Goal: Transaction & Acquisition: Purchase product/service

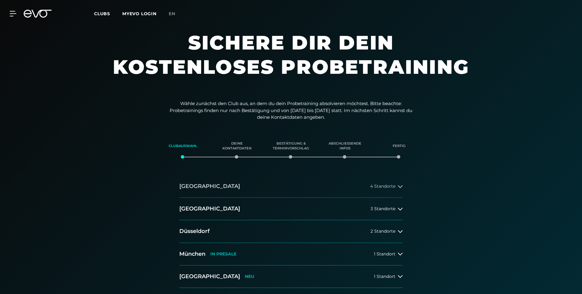
click at [229, 187] on button "[GEOGRAPHIC_DATA] 4 Standorte" at bounding box center [290, 186] width 223 height 22
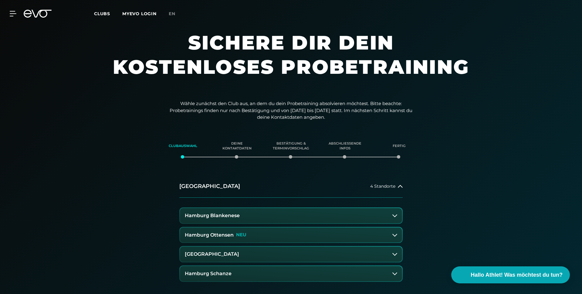
click at [100, 14] on span "Clubs" at bounding box center [102, 13] width 16 height 5
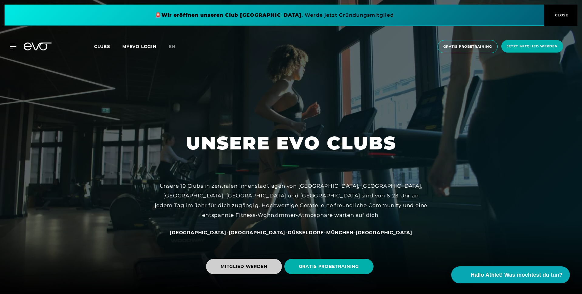
click at [257, 269] on span "MITGLIED WERDEN" at bounding box center [244, 266] width 47 height 6
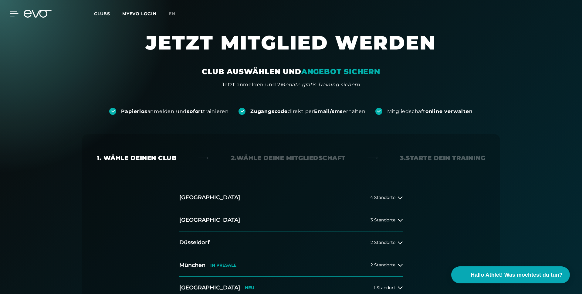
click at [13, 14] on icon at bounding box center [14, 13] width 9 height 5
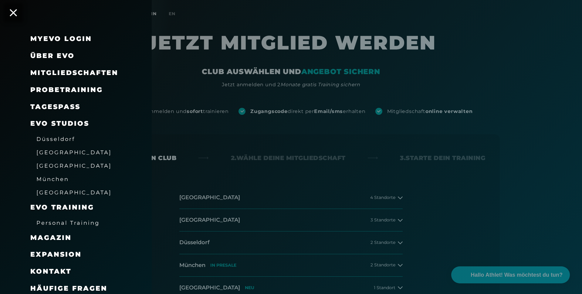
click at [66, 78] on div "Mitgliedschaften" at bounding box center [83, 72] width 106 height 17
click at [62, 73] on span "Mitgliedschaften" at bounding box center [74, 73] width 88 height 8
click at [70, 74] on span "Mitgliedschaften" at bounding box center [74, 73] width 88 height 8
click at [81, 74] on span "Mitgliedschaften" at bounding box center [74, 73] width 88 height 8
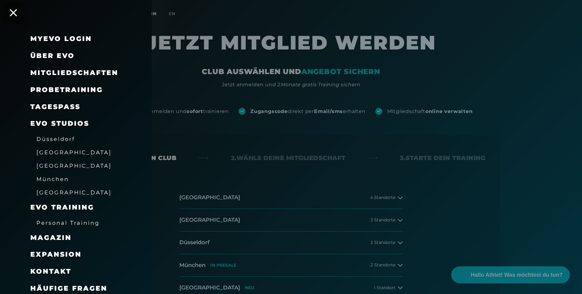
click at [81, 74] on span "Mitgliedschaften" at bounding box center [74, 73] width 88 height 8
click at [60, 74] on span "Mitgliedschaften" at bounding box center [74, 73] width 88 height 8
click at [64, 74] on span "Mitgliedschaften" at bounding box center [74, 73] width 88 height 8
click at [60, 104] on link "TAGESPASS" at bounding box center [55, 107] width 50 height 8
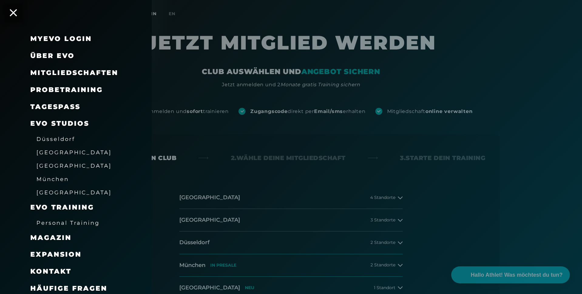
click at [330, 151] on div at bounding box center [291, 147] width 582 height 294
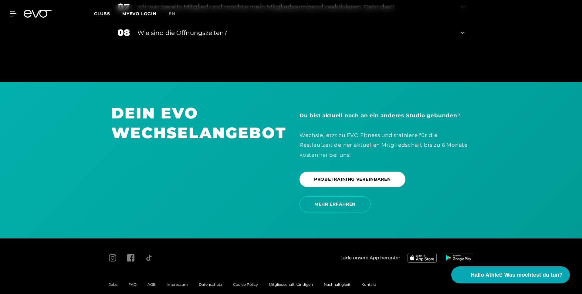
scroll to position [1041, 0]
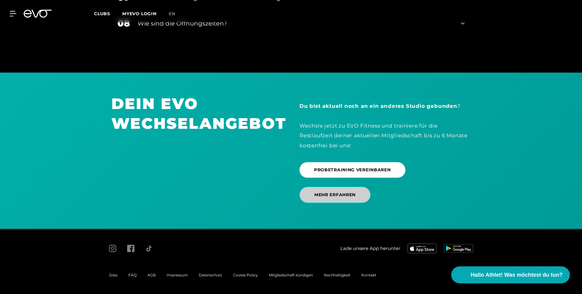
click at [364, 200] on span "MEHR ERFAHREN" at bounding box center [335, 195] width 71 height 16
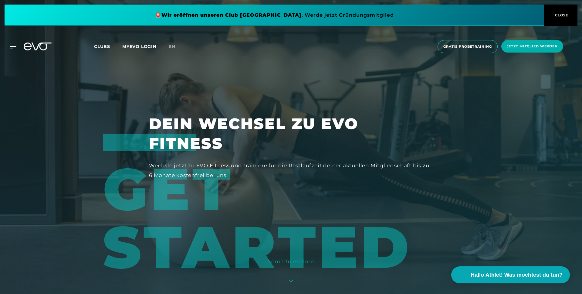
click at [559, 15] on span "CLOSE" at bounding box center [561, 14] width 15 height 5
